Goal: Information Seeking & Learning: Stay updated

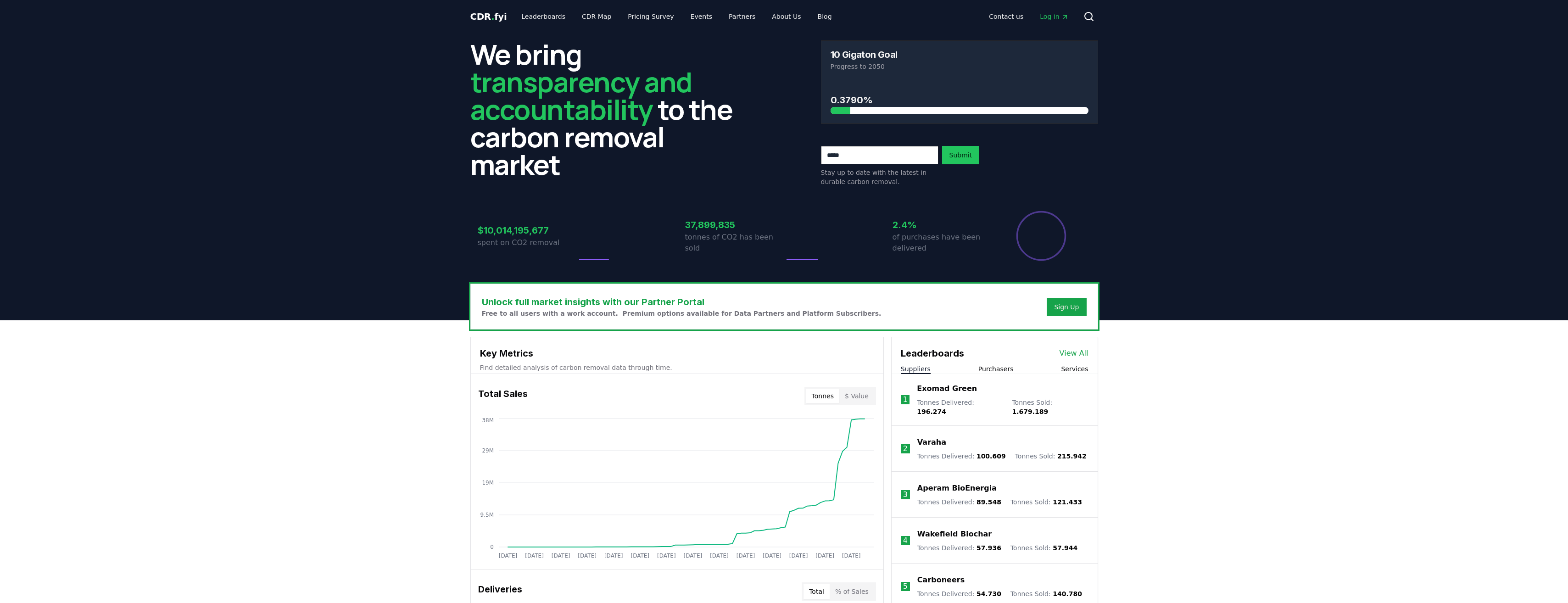
click at [1000, 366] on button "Purchasers" at bounding box center [996, 369] width 36 height 9
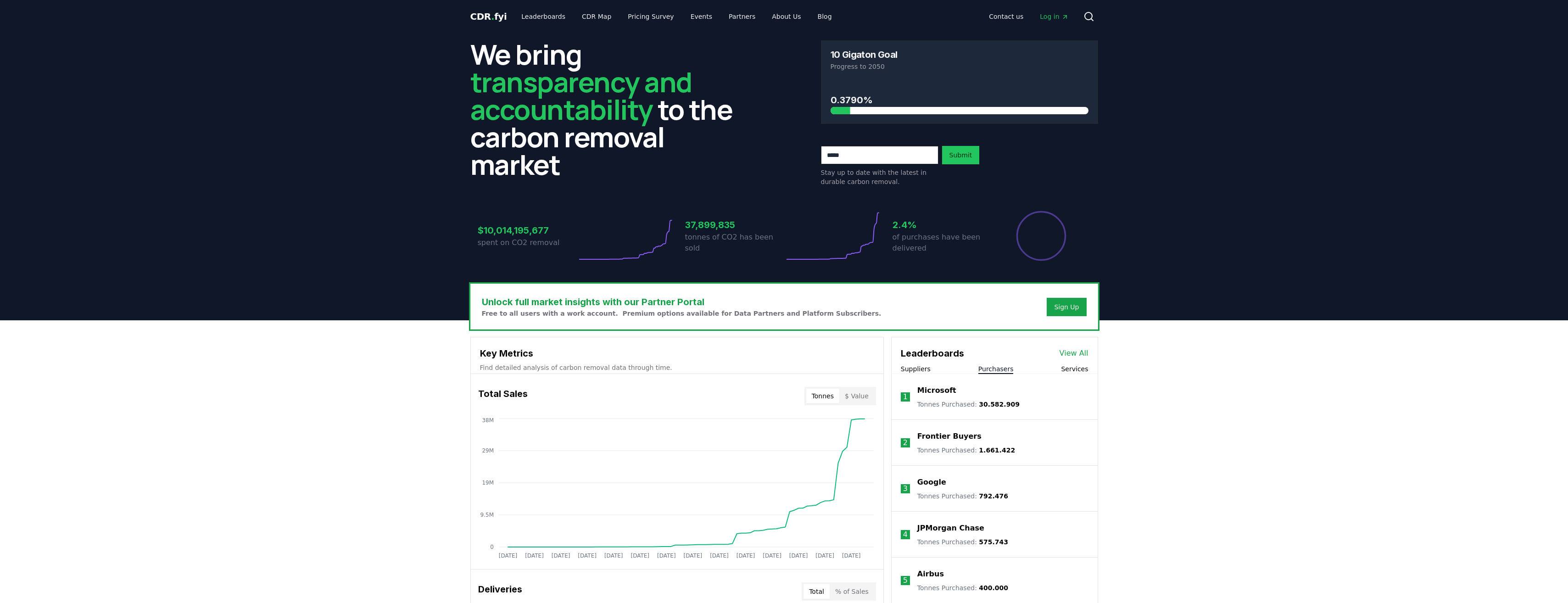
scroll to position [122, 0]
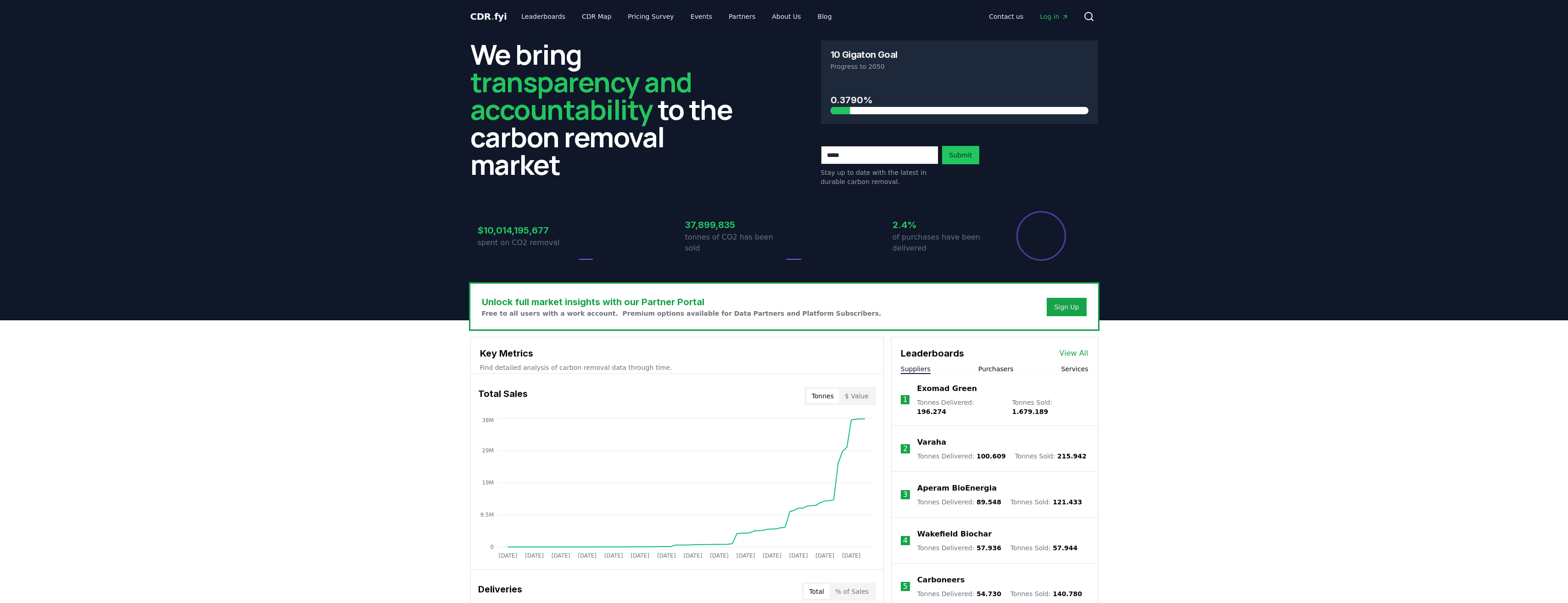
scroll to position [122, 0]
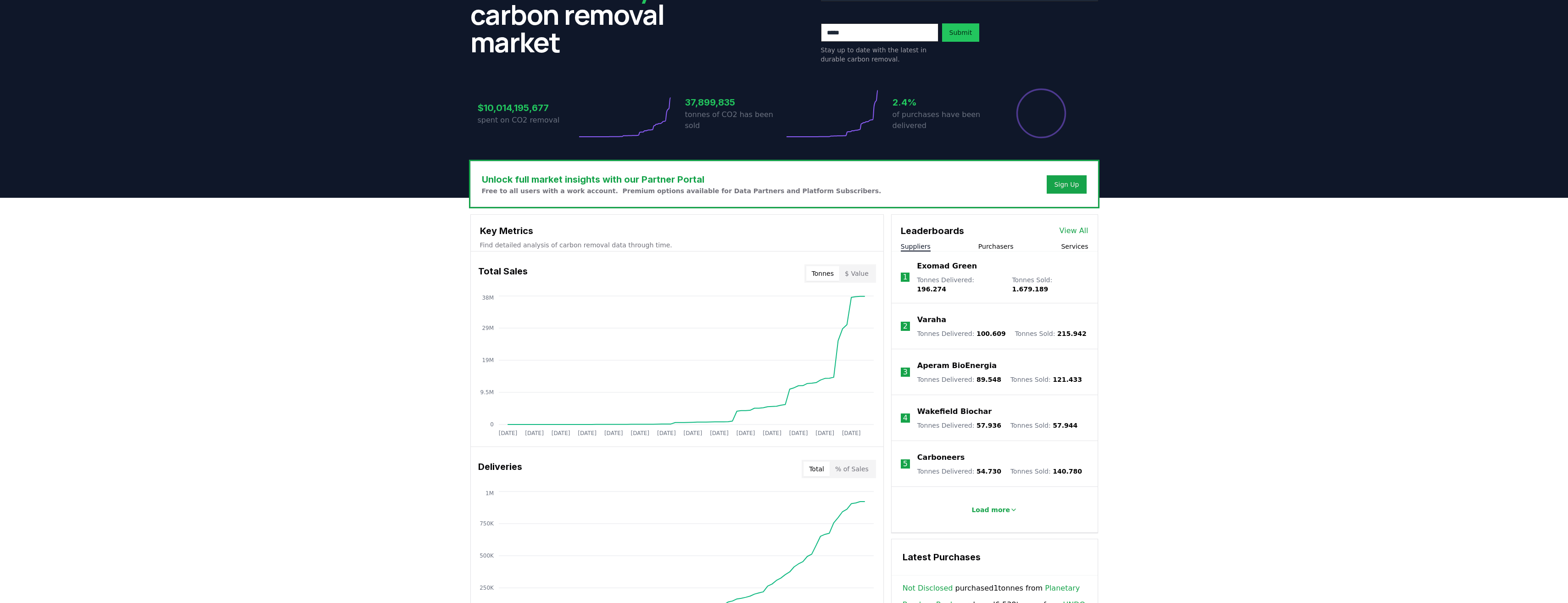
click at [993, 254] on li "1 Exomad Green Tonnes Delivered : 196.274 Tonnes Sold : 1.679.189" at bounding box center [995, 277] width 206 height 52
click at [992, 250] on button "Purchasers" at bounding box center [996, 246] width 36 height 9
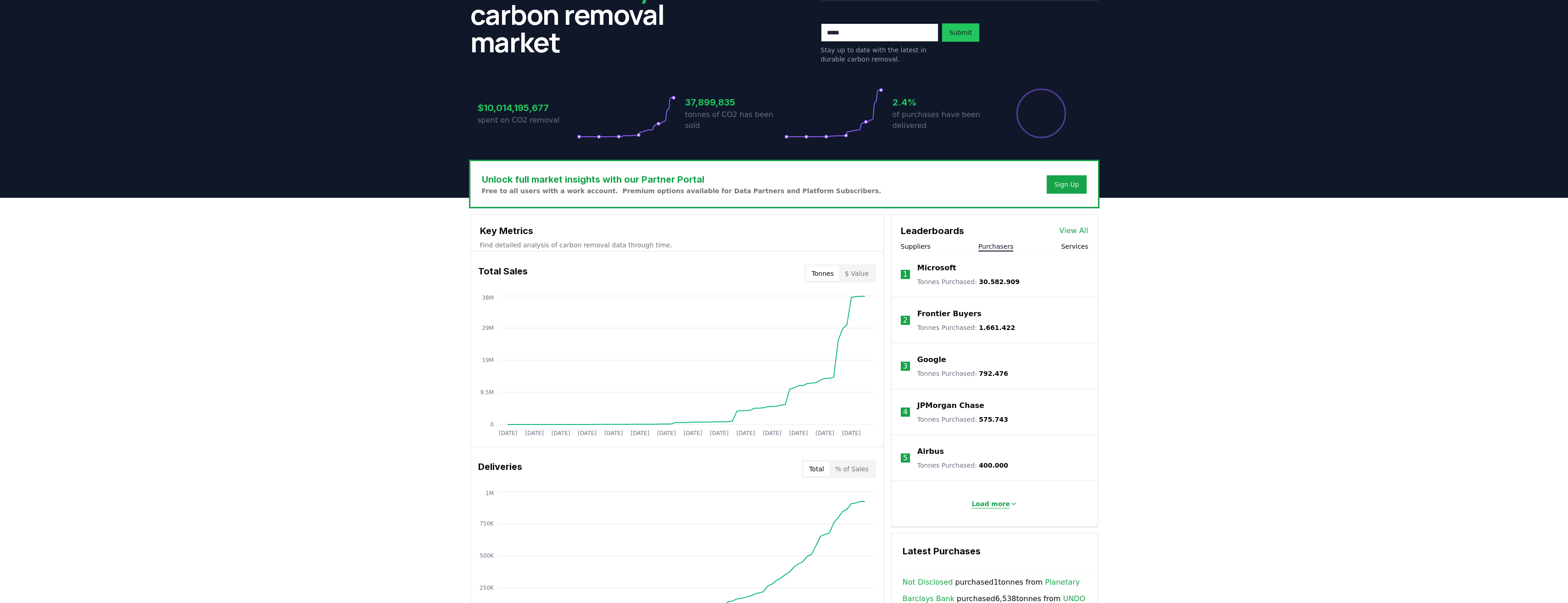
click at [997, 508] on button "Load more" at bounding box center [994, 504] width 60 height 18
